Goal: Task Accomplishment & Management: Manage account settings

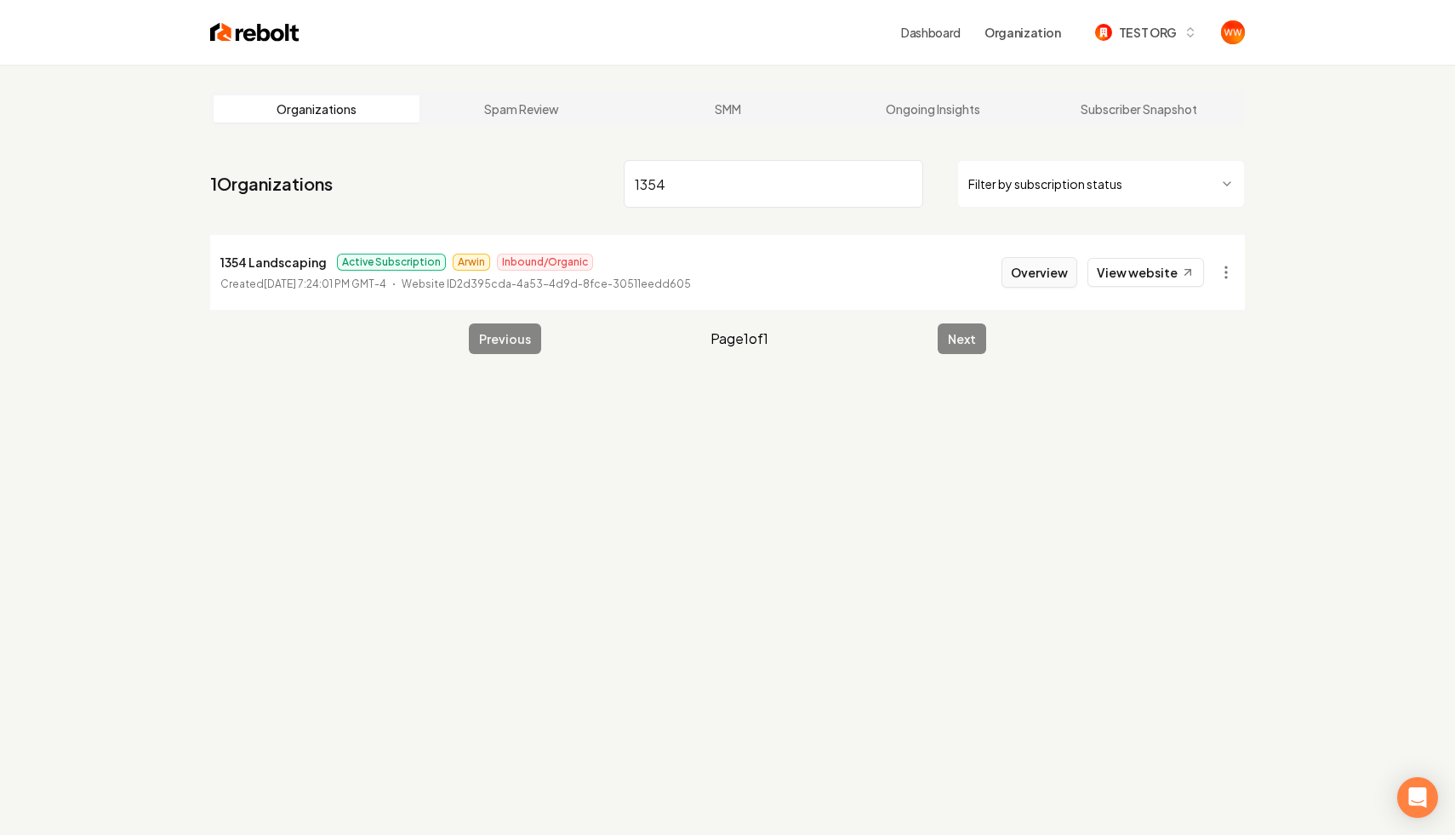
type input "1354"
click at [1064, 273] on button "Overview" at bounding box center [1039, 272] width 76 height 31
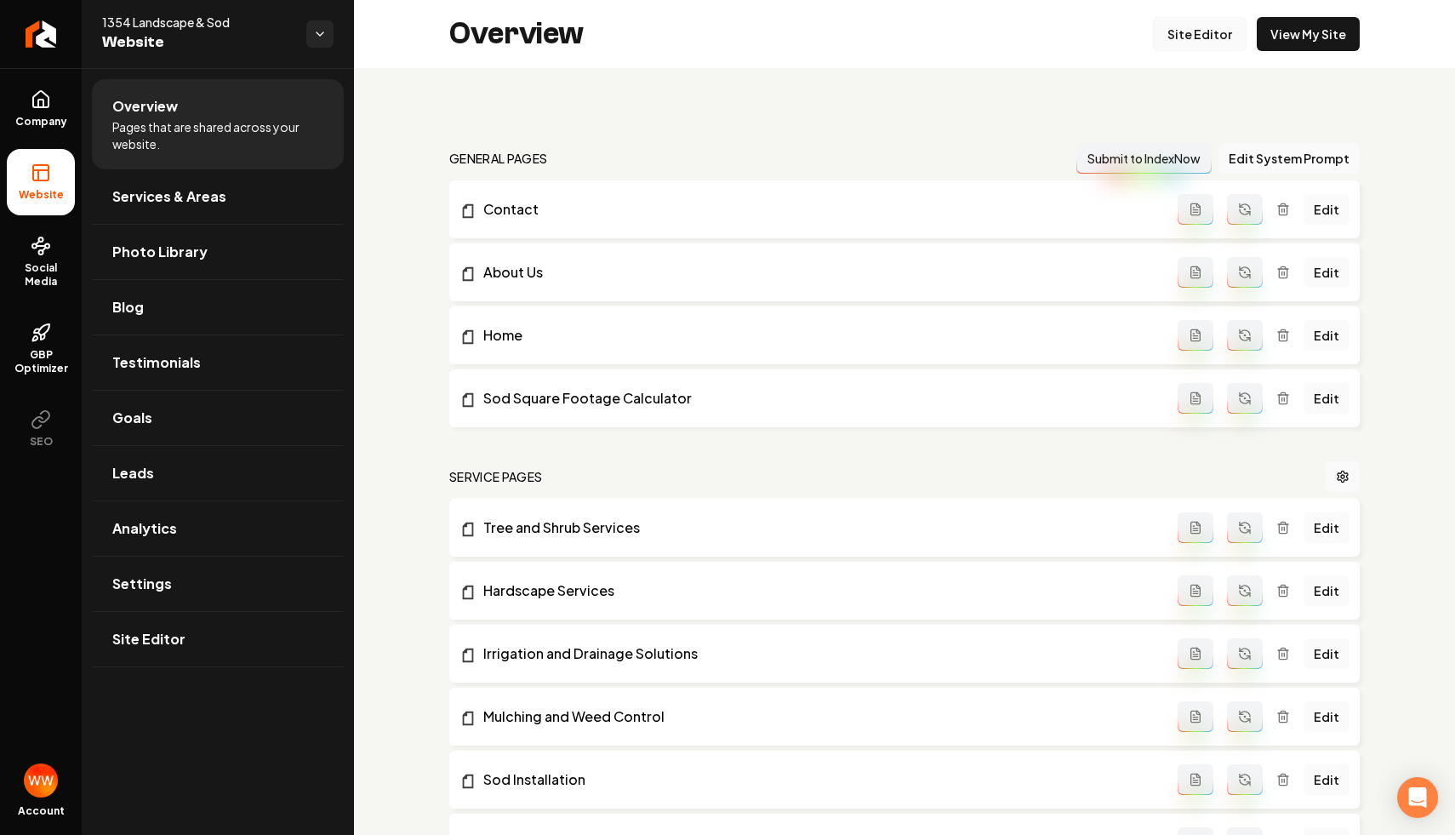
click at [1207, 41] on link "Site Editor" at bounding box center [1200, 34] width 94 height 34
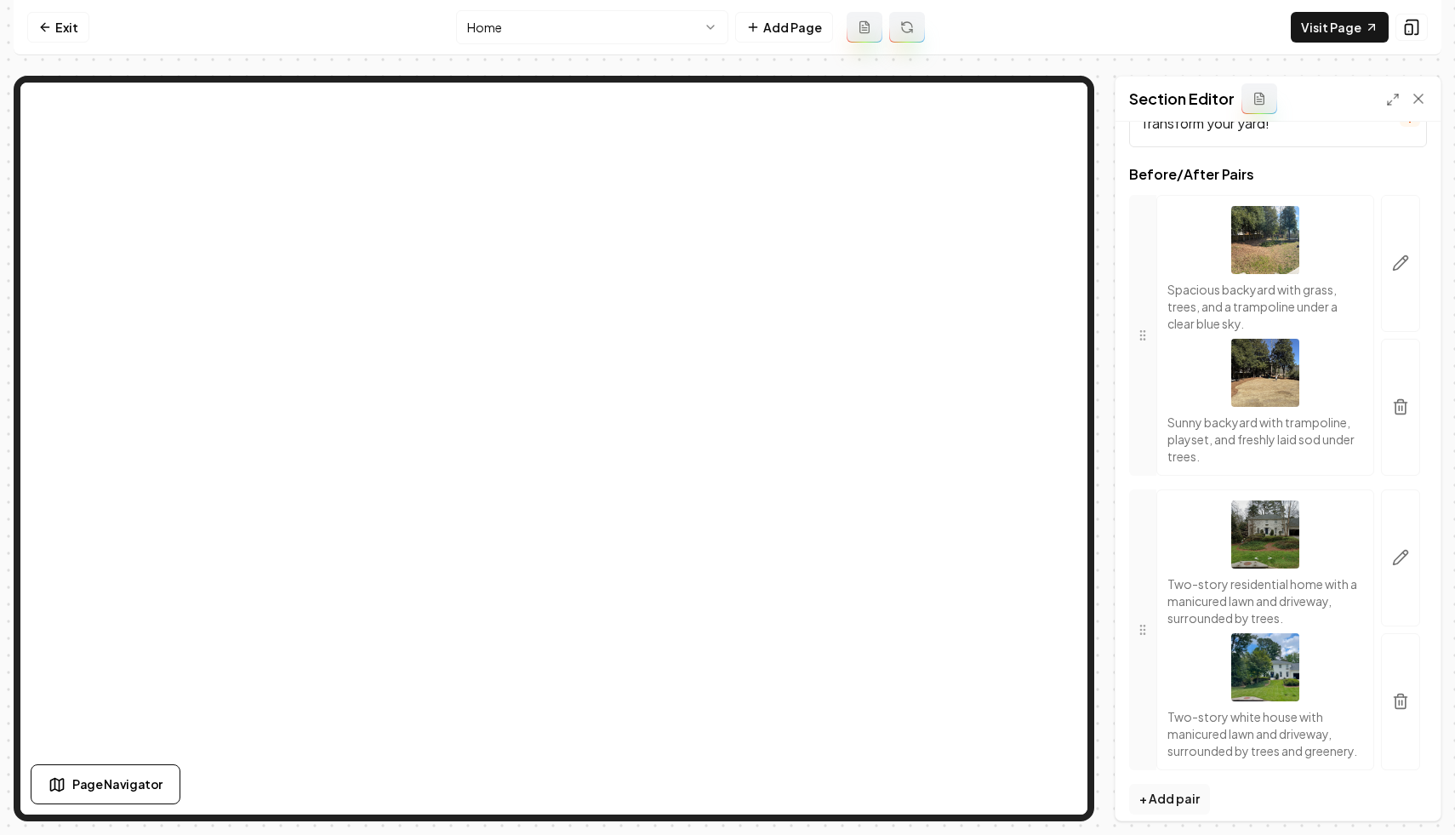
scroll to position [70, 0]
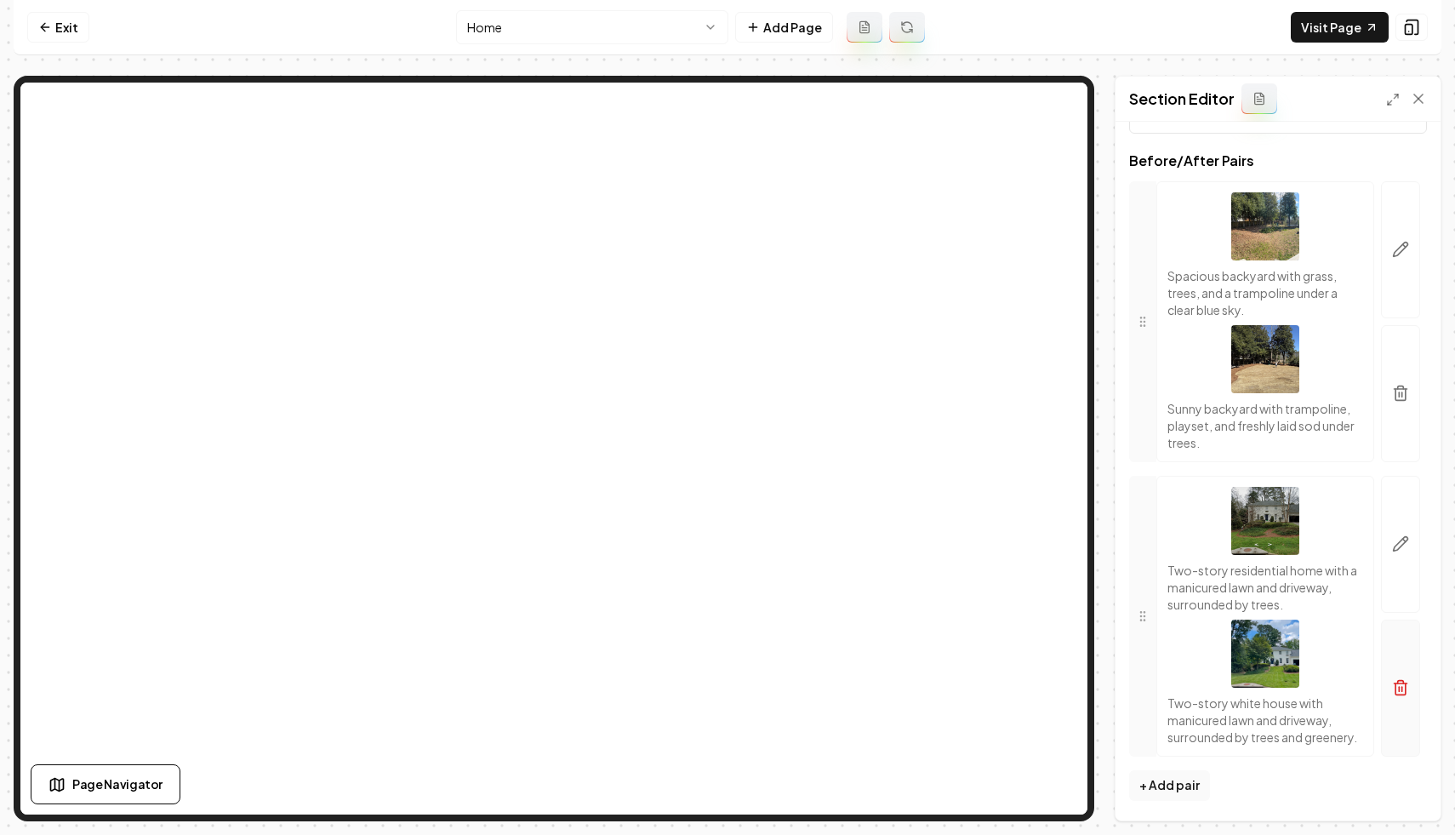
click at [1402, 687] on icon "button" at bounding box center [1400, 687] width 17 height 17
click at [1230, 594] on p "Two-story residential home with a manicured lawn and driveway, surrounded by tr…" at bounding box center [1265, 587] width 196 height 51
click at [1381, 569] on button "button" at bounding box center [1400, 544] width 39 height 137
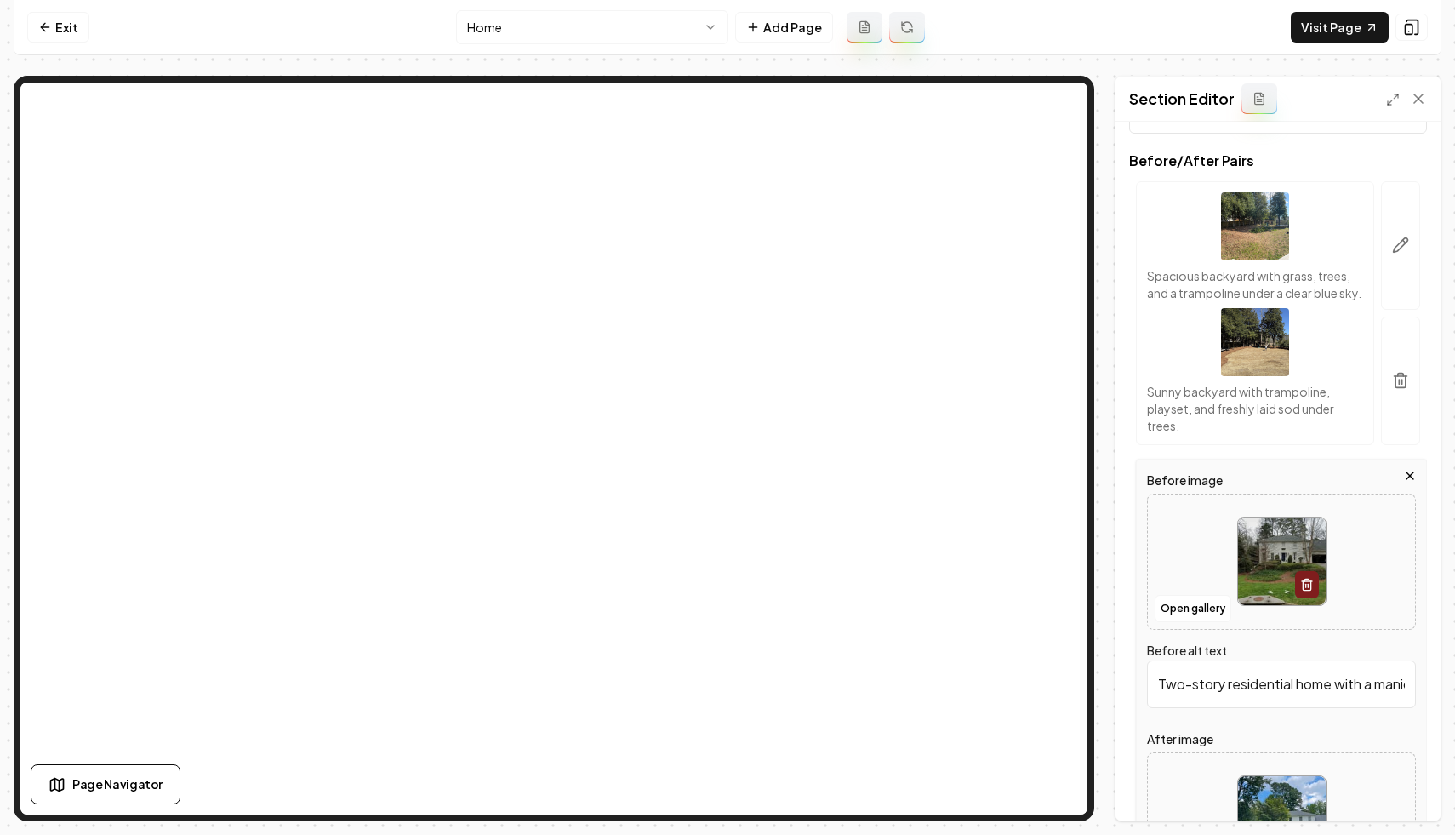
click at [1398, 569] on div at bounding box center [1281, 561] width 267 height 117
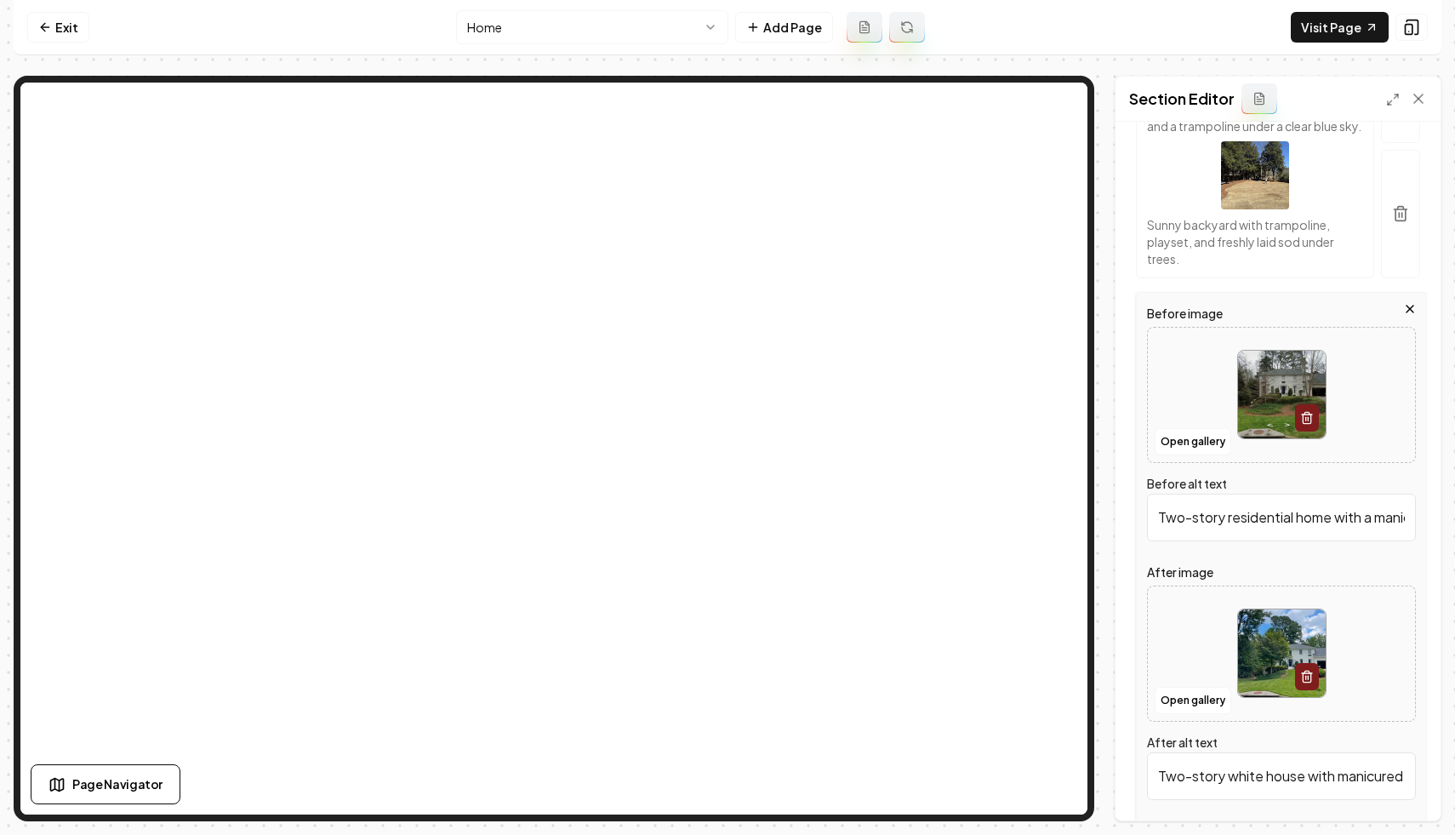
scroll to position [328, 0]
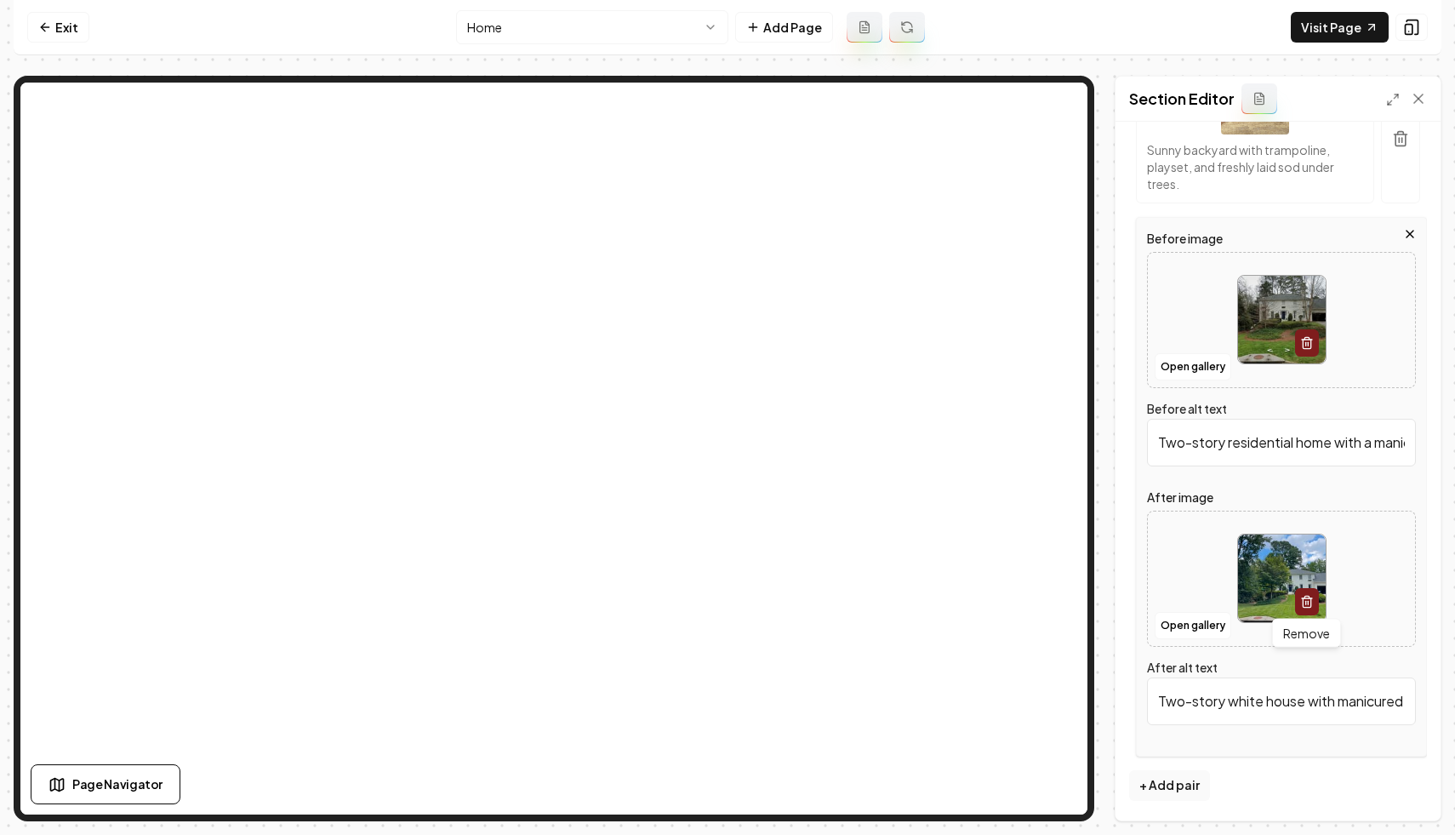
click at [1305, 602] on line "button" at bounding box center [1305, 602] width 0 height 3
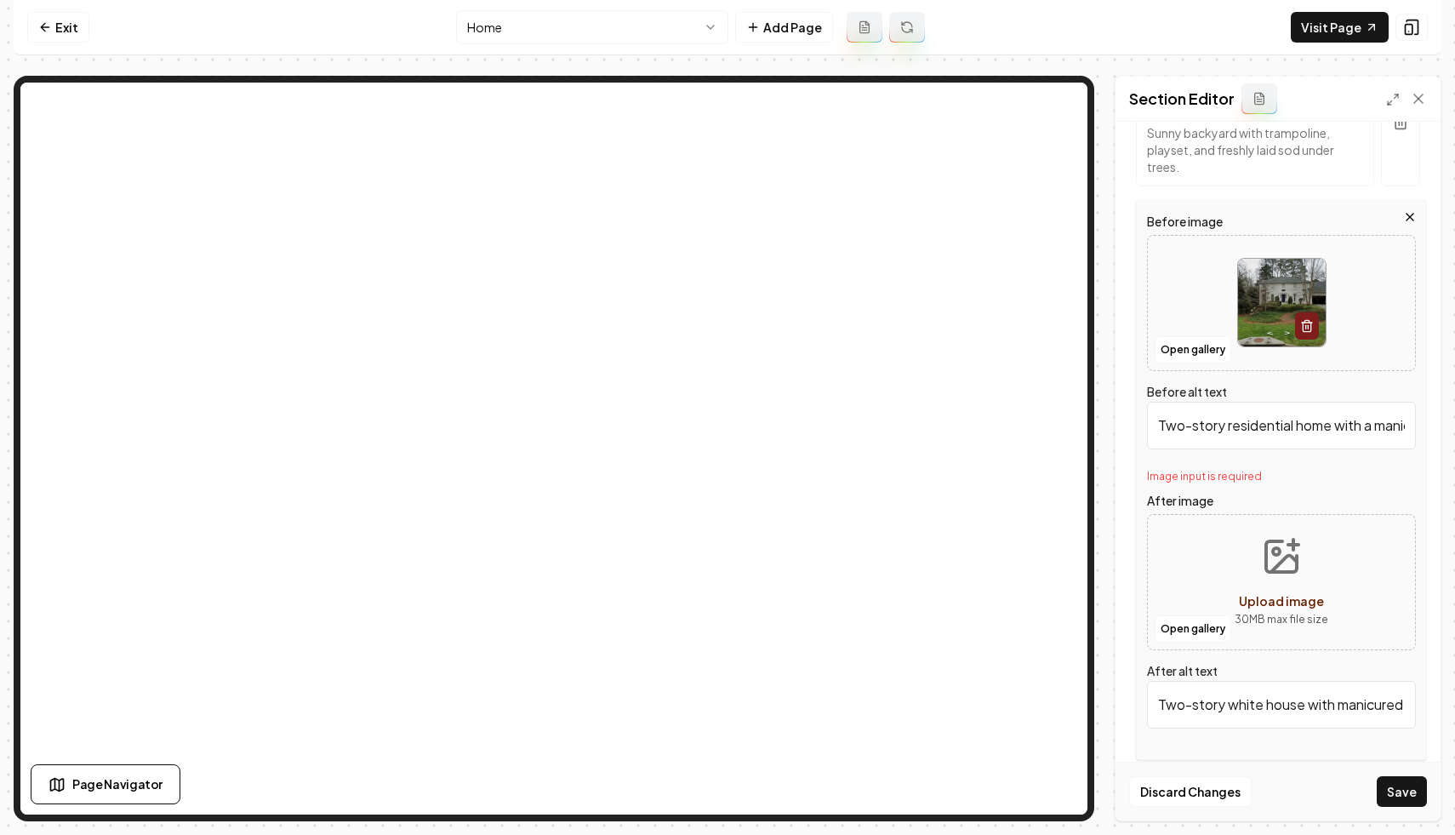
click at [1226, 602] on button "Upload image 30 MB max file size" at bounding box center [1281, 581] width 121 height 119
type input "**********"
type input "White suburban house with a manicured lawn, trees, and a garage on a sunny day."
click at [1401, 797] on button "Save" at bounding box center [1402, 791] width 50 height 31
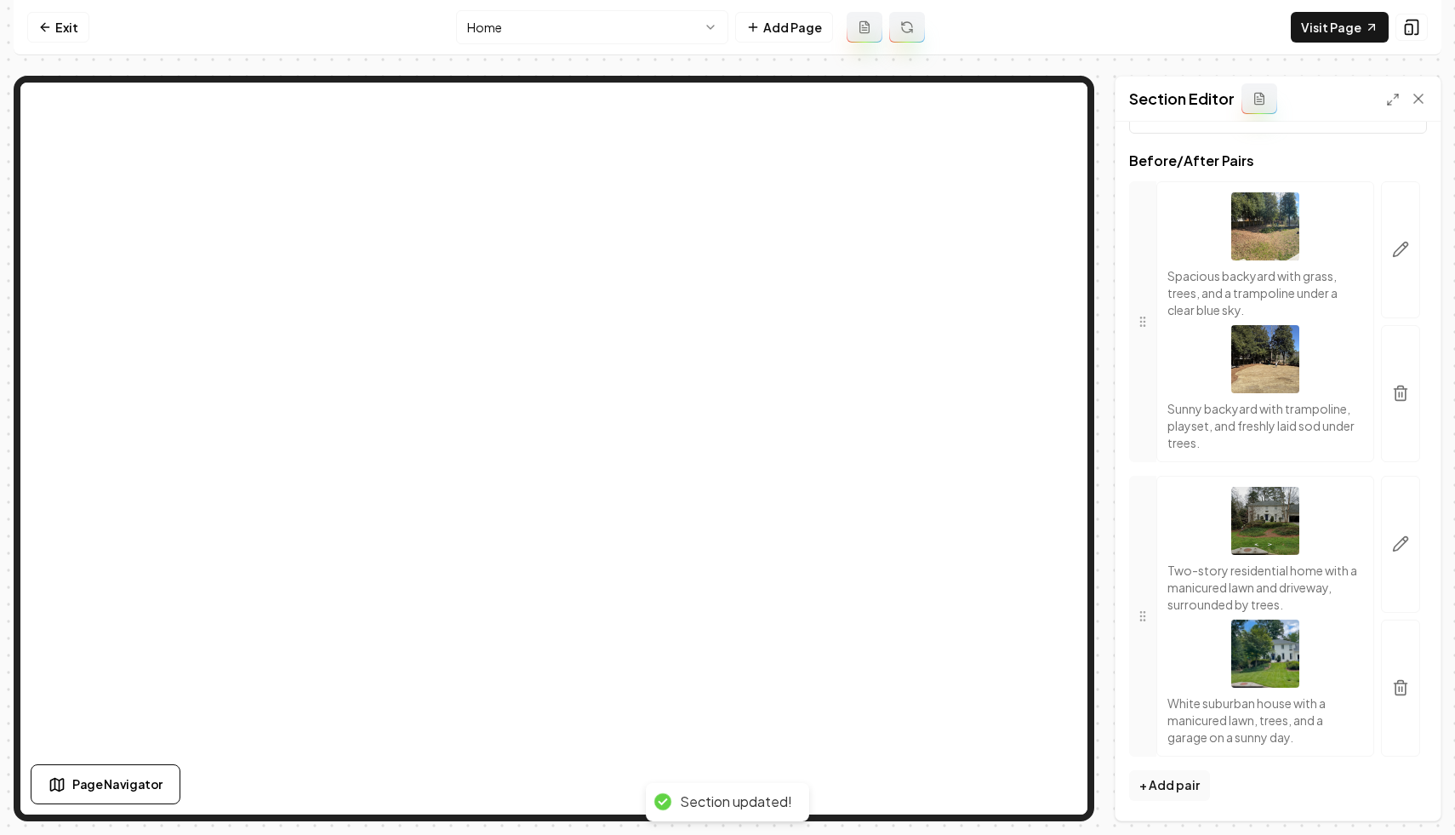
scroll to position [70, 0]
